Goal: Check status: Check status

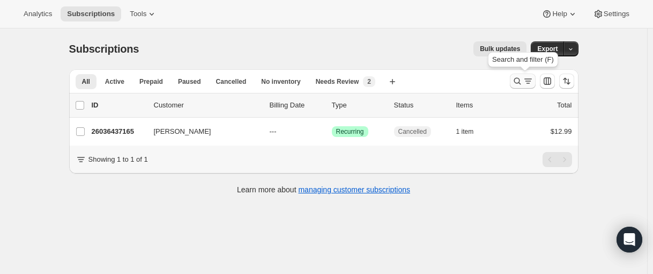
click at [516, 84] on icon "Search and filter results" at bounding box center [517, 81] width 11 height 11
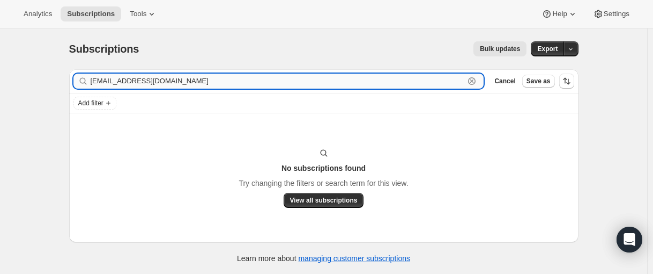
click at [197, 87] on input "[EMAIL_ADDRESS][DOMAIN_NAME]" at bounding box center [278, 80] width 374 height 15
click at [195, 82] on input "[EMAIL_ADDRESS][DOMAIN_NAME]" at bounding box center [278, 80] width 374 height 15
click at [130, 87] on input "[EMAIL_ADDRESS][DOMAIN_NAME]" at bounding box center [278, 80] width 374 height 15
paste input "[PERSON_NAME] [PERSON_NAME]"
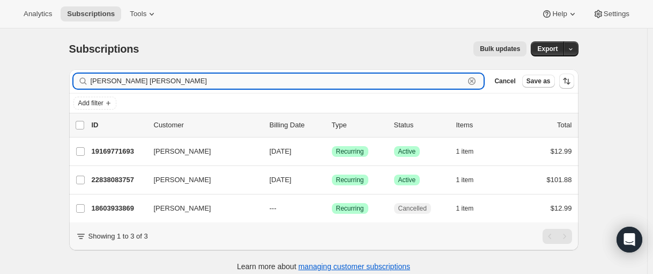
click at [128, 83] on input "[PERSON_NAME] [PERSON_NAME]" at bounding box center [278, 80] width 374 height 15
paste input "[EMAIL_ADDRESS][DOMAIN_NAME]"
click at [131, 78] on input "[PERSON_NAME] [PERSON_NAME]" at bounding box center [278, 80] width 374 height 15
paste input "23290609837"
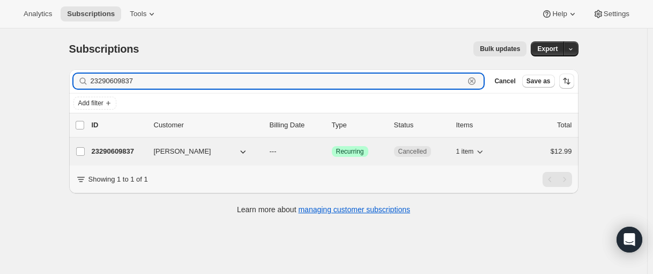
type input "23290609837"
click at [109, 150] on p "23290609837" at bounding box center [119, 151] width 54 height 11
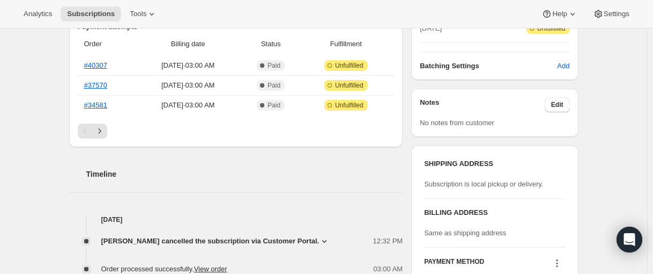
scroll to position [161, 0]
